Goal: Transaction & Acquisition: Purchase product/service

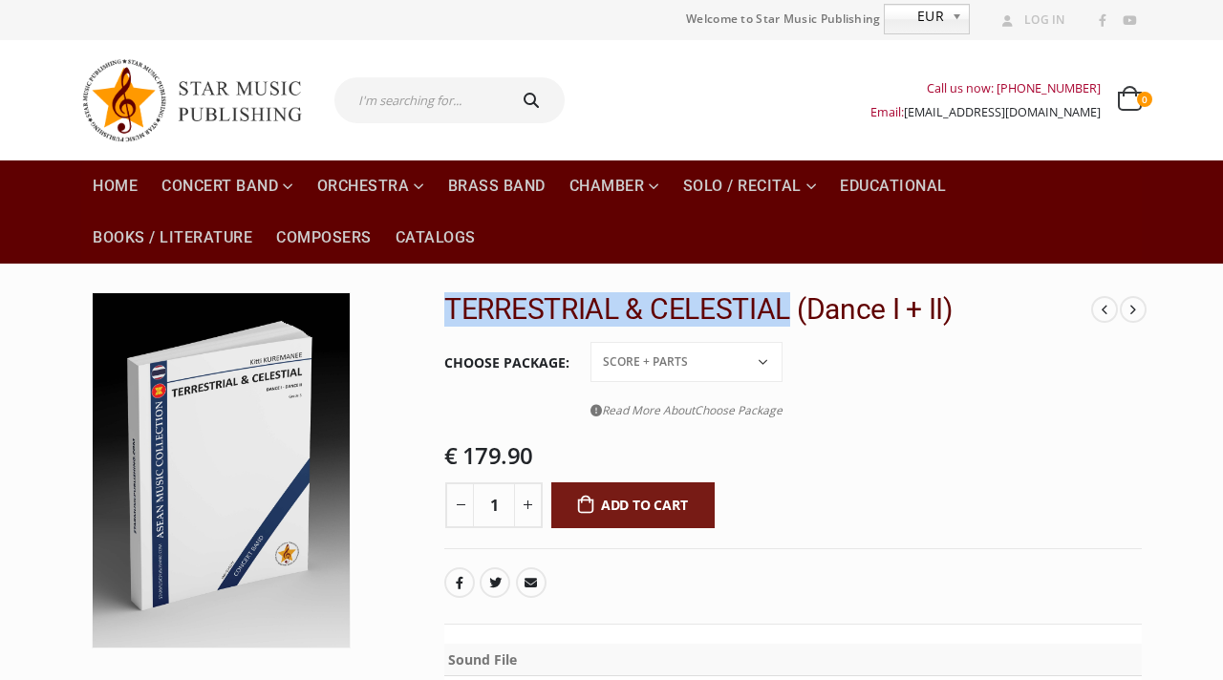
drag, startPoint x: 449, startPoint y: 321, endPoint x: 787, endPoint y: 314, distance: 337.4
click at [787, 314] on h2 "TERRESTRIAL & CELESTIAL (Dance I + II)" at bounding box center [768, 309] width 648 height 34
copy h2 "TERRESTRIAL & CELESTIAL"
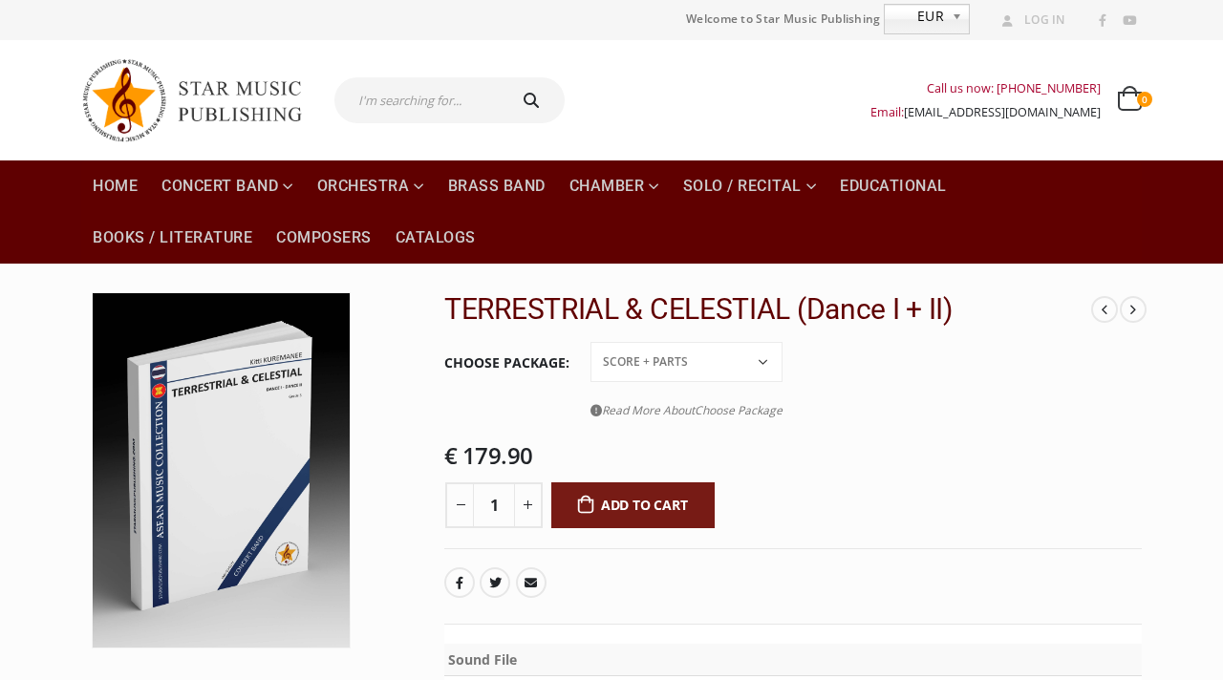
click at [986, 491] on div "- 1 + Add to cart" at bounding box center [793, 508] width 698 height 51
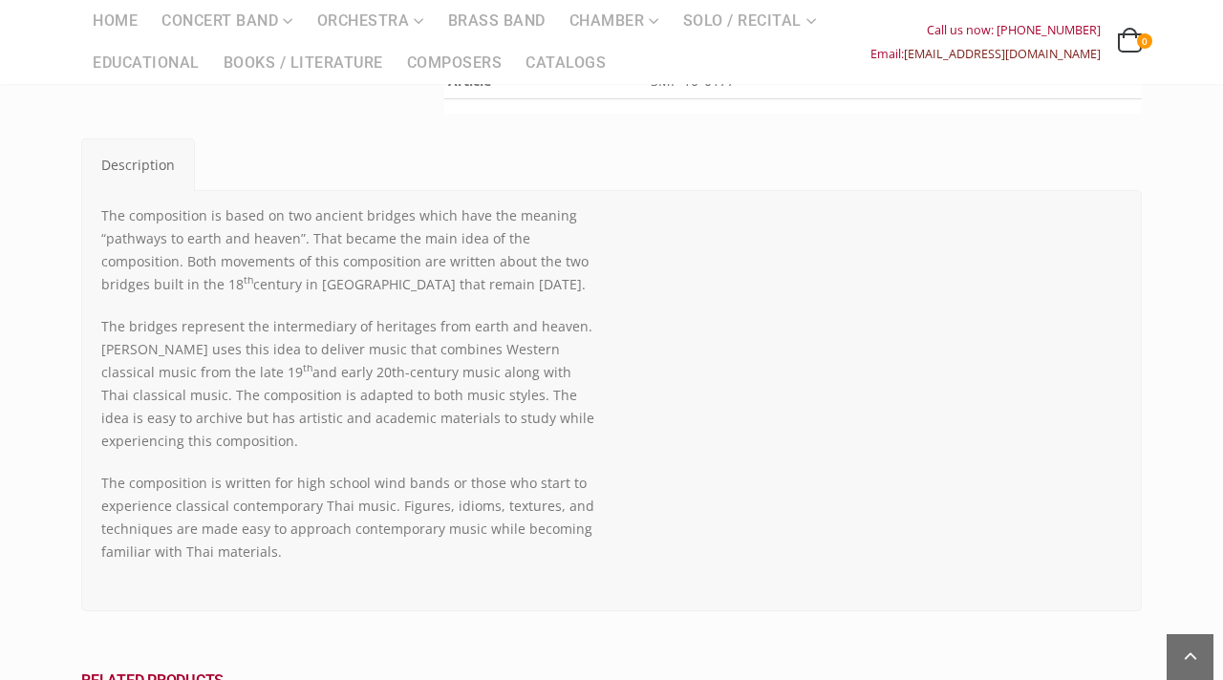
scroll to position [917, 0]
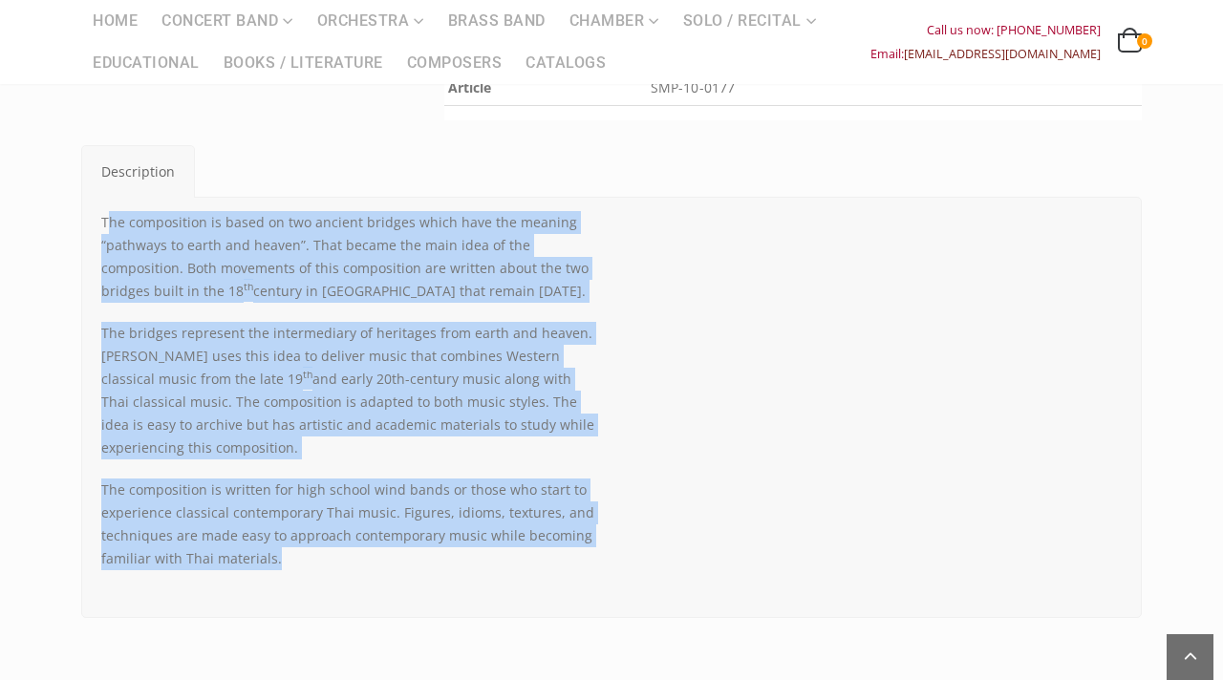
drag, startPoint x: 106, startPoint y: 220, endPoint x: 345, endPoint y: 565, distance: 419.7
click at [345, 565] on div "The composition is based on two ancient bridges which have the meaning “pathway…" at bounding box center [349, 390] width 496 height 359
copy div "he composition is based on two ancient bridges which have the meaning “pathways…"
click at [139, 255] on p "The composition is based on two ancient bridges which have the meaning “pathway…" at bounding box center [349, 257] width 496 height 92
drag, startPoint x: 100, startPoint y: 225, endPoint x: 421, endPoint y: 608, distance: 499.4
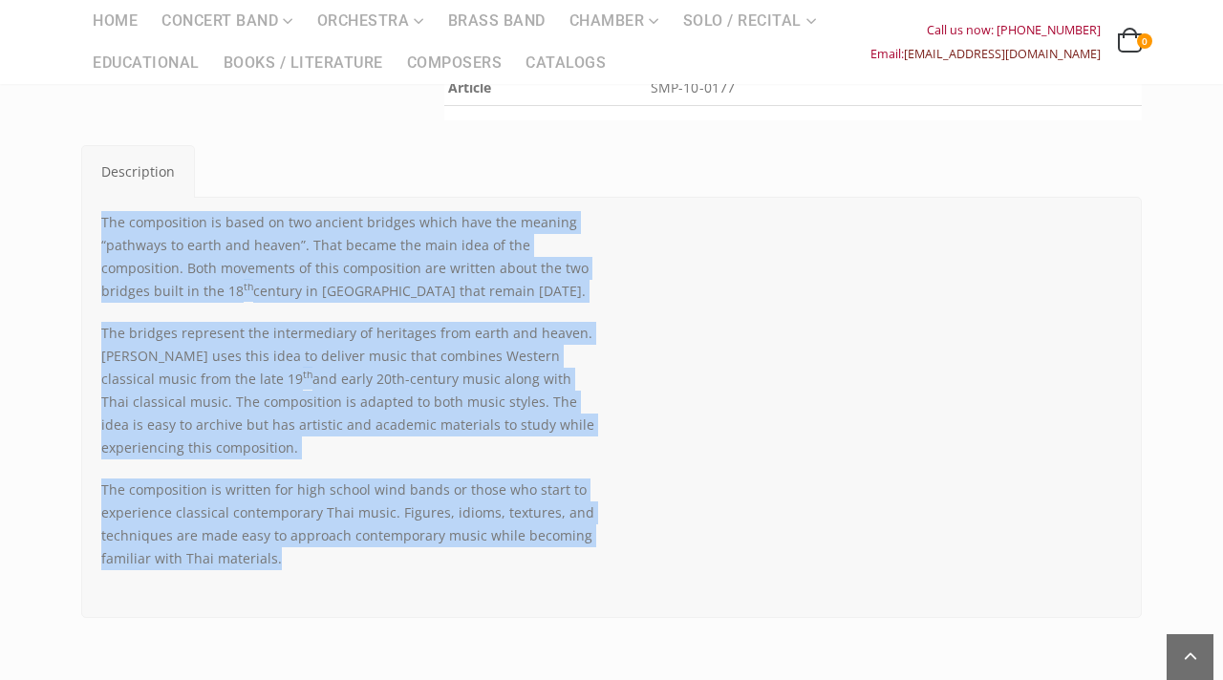
click at [421, 608] on div "The composition is based on two ancient bridges which have the meaning “pathway…" at bounding box center [611, 407] width 1061 height 421
copy div "The composition is based on two ancient bridges which have the meaning “pathway…"
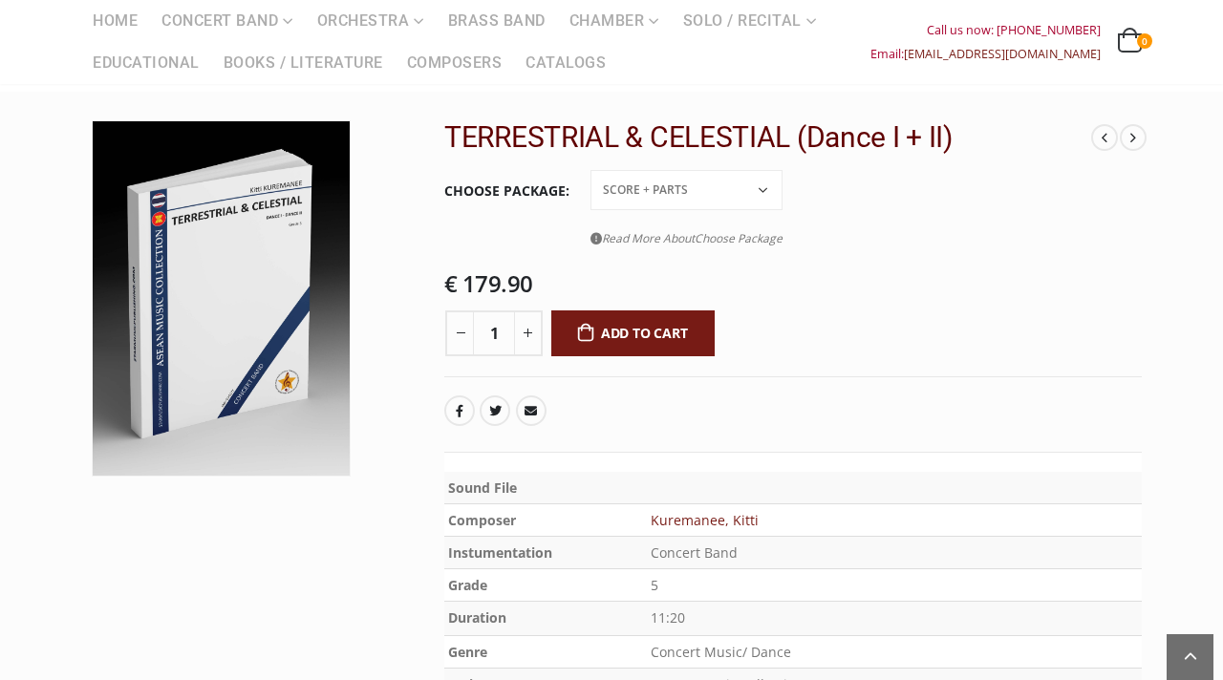
scroll to position [137, 0]
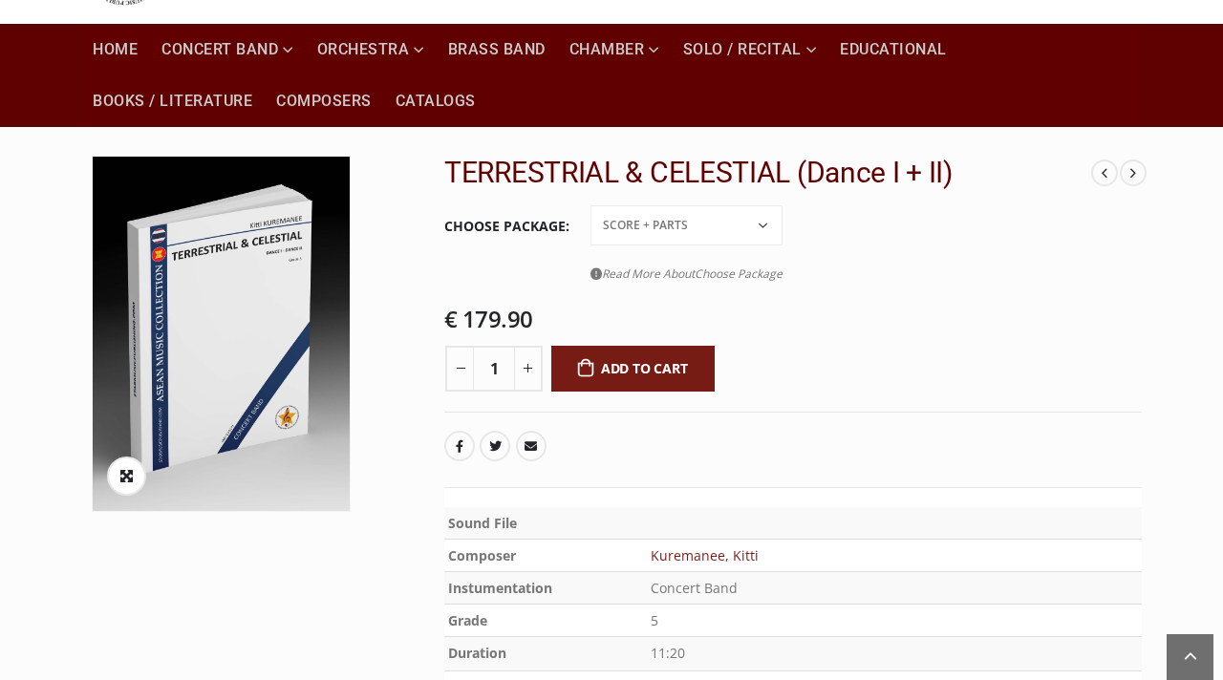
click at [221, 311] on img at bounding box center [221, 334] width 257 height 355
click at [134, 480] on span at bounding box center [126, 476] width 39 height 39
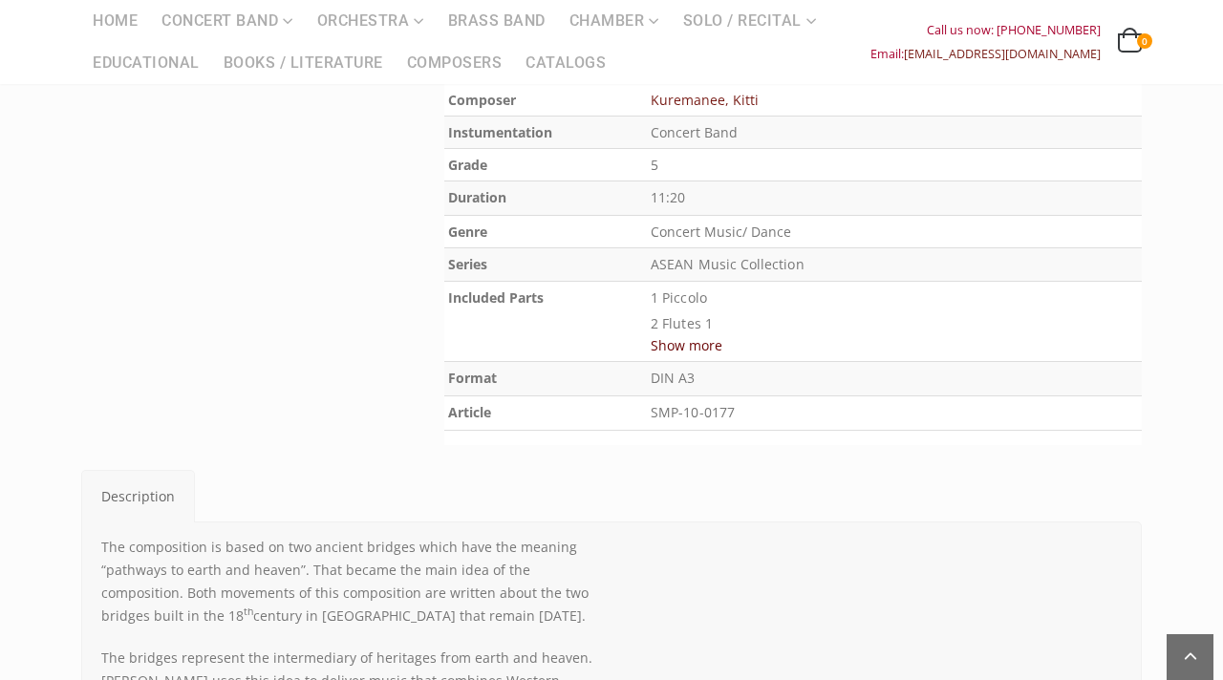
scroll to position [572, 0]
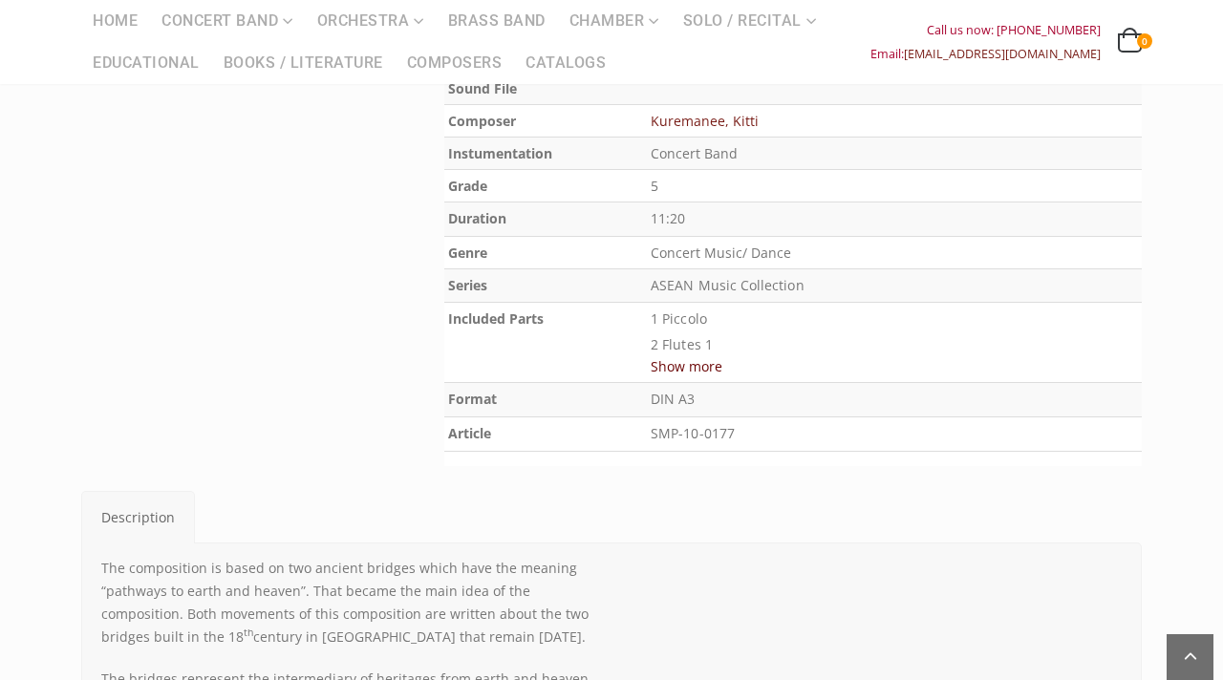
click at [723, 364] on button "Show more" at bounding box center [687, 367] width 72 height 24
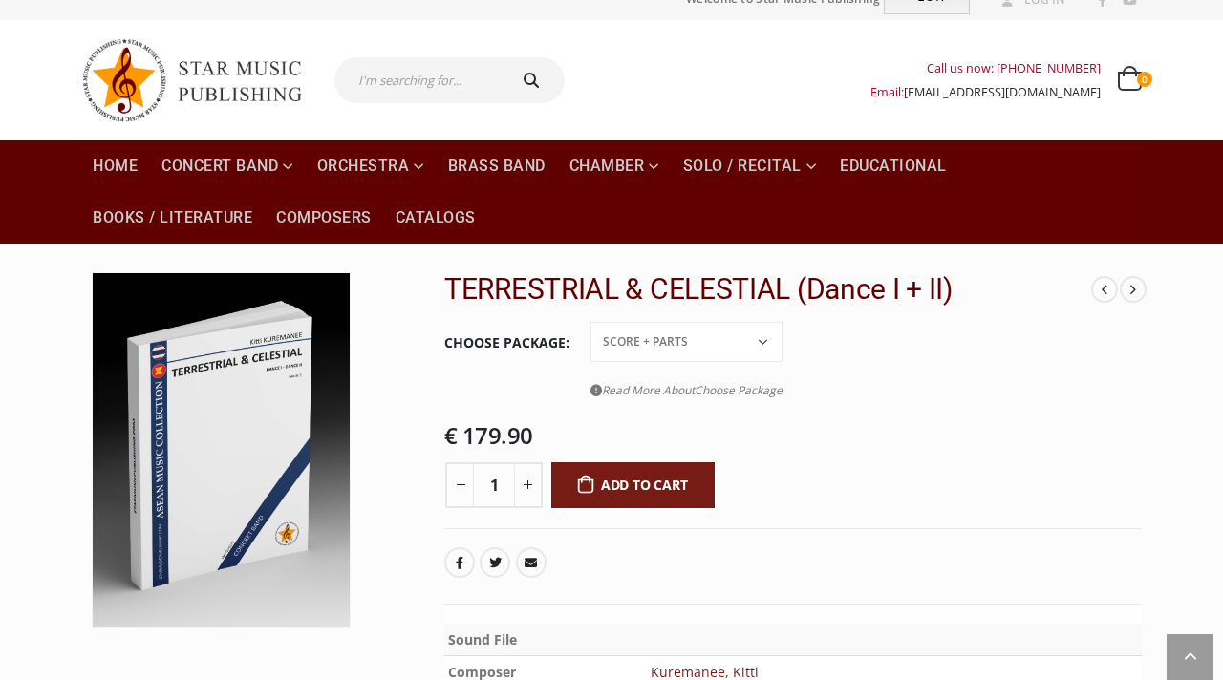
scroll to position [0, 0]
